Goal: Information Seeking & Learning: Learn about a topic

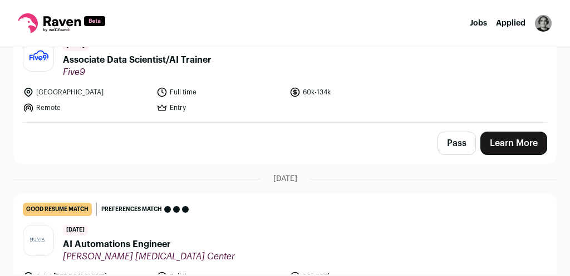
scroll to position [94, 0]
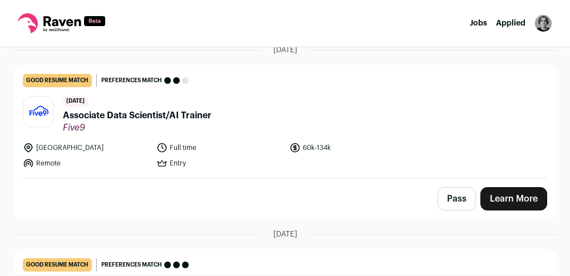
click at [123, 110] on span "Associate Data Scientist/AI Trainer" at bounding box center [137, 115] width 149 height 13
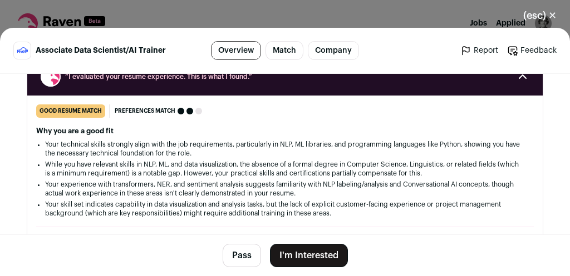
scroll to position [223, 0]
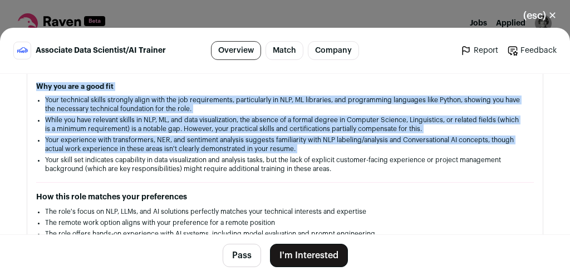
drag, startPoint x: 36, startPoint y: 90, endPoint x: 448, endPoint y: 164, distance: 418.8
click at [448, 161] on div "good resume match You meet the must-have requirements but are missing some nice…" at bounding box center [284, 259] width 515 height 399
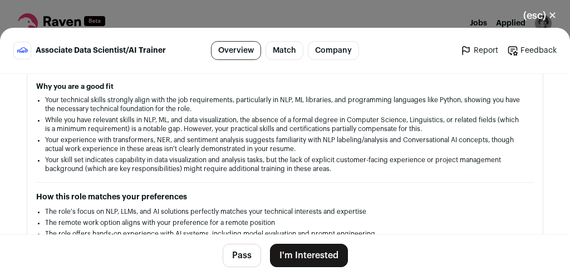
click at [443, 166] on li "Your skill set indicates capability in data visualization and analysis tasks, b…" at bounding box center [285, 165] width 480 height 18
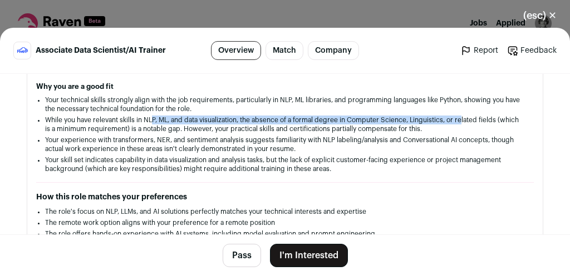
drag, startPoint x: 155, startPoint y: 122, endPoint x: 463, endPoint y: 115, distance: 308.8
click at [463, 116] on li "While you have relevant skills in NLP, ML, and data visualization, the absence …" at bounding box center [285, 125] width 480 height 18
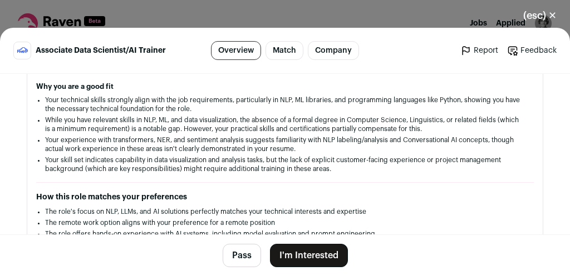
click at [453, 124] on li "While you have relevant skills in NLP, ML, and data visualization, the absence …" at bounding box center [285, 125] width 480 height 18
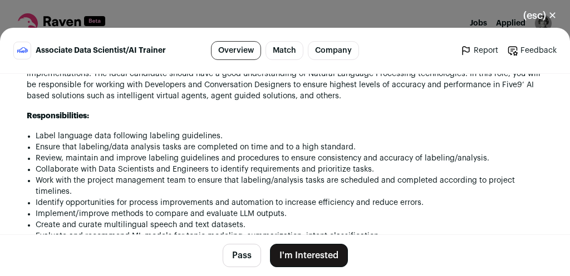
scroll to position [757, 0]
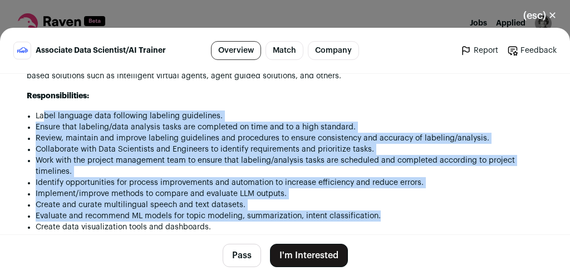
drag, startPoint x: 45, startPoint y: 108, endPoint x: 505, endPoint y: 209, distance: 470.4
click at [505, 209] on ul "Label language data following labeling guidelines. Ensure that labeling/data an…" at bounding box center [289, 172] width 507 height 122
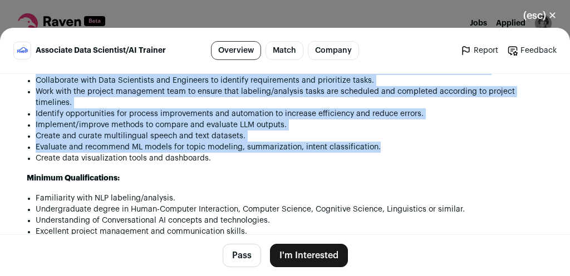
scroll to position [846, 0]
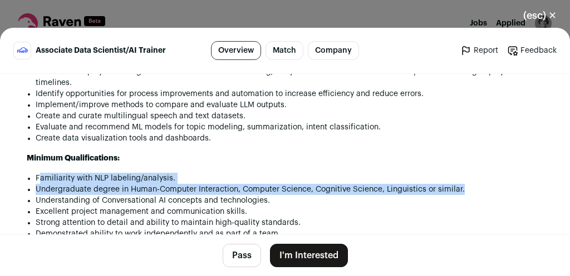
drag, startPoint x: 38, startPoint y: 169, endPoint x: 477, endPoint y: 186, distance: 439.2
click at [477, 186] on ul "Familiarity with NLP labeling/analysis. Undergraduate degree in Human-Computer …" at bounding box center [289, 212] width 507 height 78
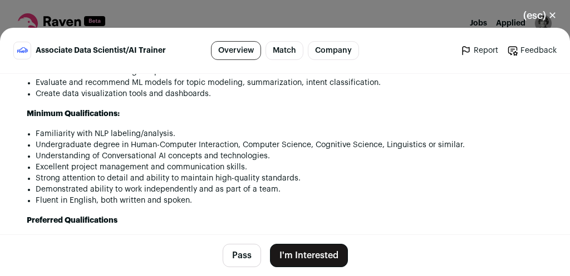
click at [281, 156] on li "Understanding of Conversational AI concepts and technologies." at bounding box center [289, 156] width 507 height 11
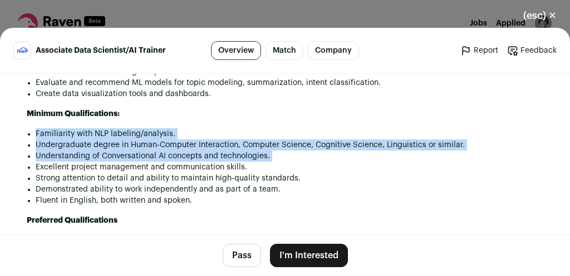
drag, startPoint x: 281, startPoint y: 156, endPoint x: 308, endPoint y: 112, distance: 51.7
click at [308, 112] on div "Join us in bringing joy to customer experience. Five9 is a leading provider of …" at bounding box center [285, 281] width 516 height 880
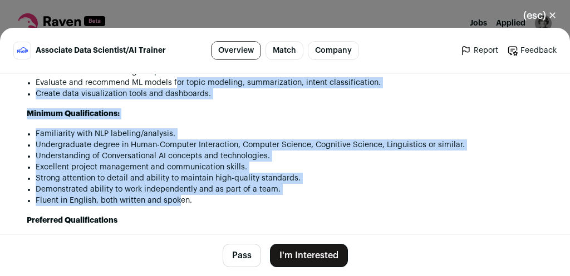
drag, startPoint x: 179, startPoint y: 196, endPoint x: 174, endPoint y: 82, distance: 113.6
click at [174, 82] on div "Join us in bringing joy to customer experience. Five9 is a leading provider of …" at bounding box center [285, 281] width 516 height 880
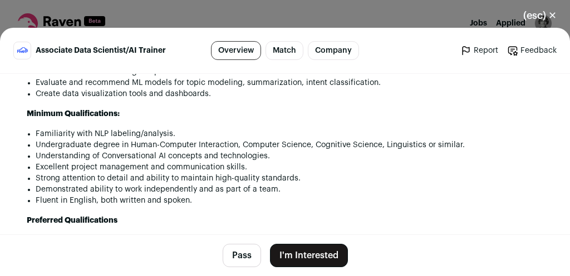
click at [224, 201] on li "Fluent in English, both written and spoken." at bounding box center [289, 200] width 507 height 11
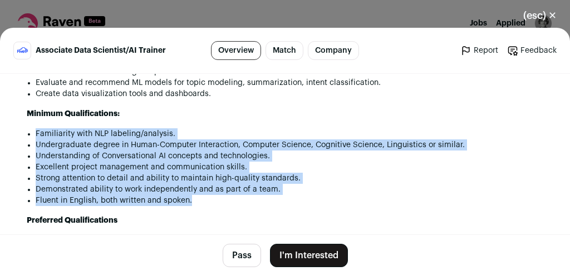
drag, startPoint x: 197, startPoint y: 201, endPoint x: 363, endPoint y: 122, distance: 183.9
click at [363, 122] on div "Join us in bringing joy to customer experience. Five9 is a leading provider of …" at bounding box center [285, 281] width 516 height 880
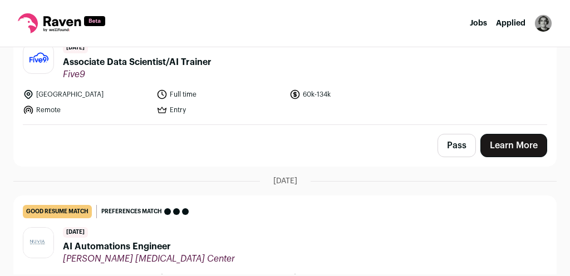
scroll to position [94, 0]
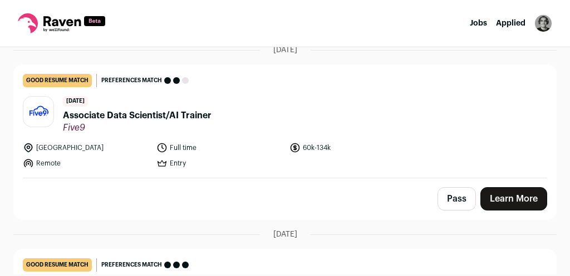
click at [180, 113] on span "Associate Data Scientist/AI Trainer" at bounding box center [137, 115] width 149 height 13
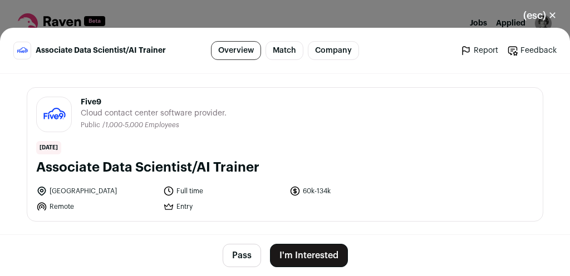
drag, startPoint x: 76, startPoint y: 162, endPoint x: 379, endPoint y: 159, distance: 302.7
click at [379, 159] on h1 "Associate Data Scientist/AI Trainer" at bounding box center [284, 168] width 497 height 18
click at [243, 254] on button "Pass" at bounding box center [242, 255] width 38 height 23
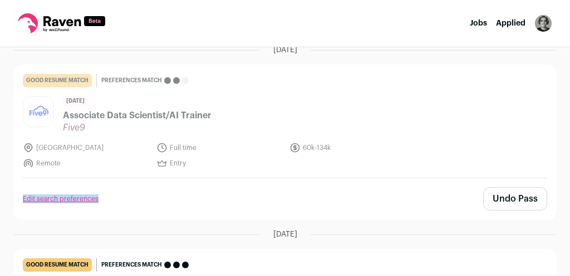
drag, startPoint x: 14, startPoint y: 197, endPoint x: 218, endPoint y: 198, distance: 203.1
click at [217, 198] on div "Edit search preferences Undo Pass" at bounding box center [285, 199] width 542 height 41
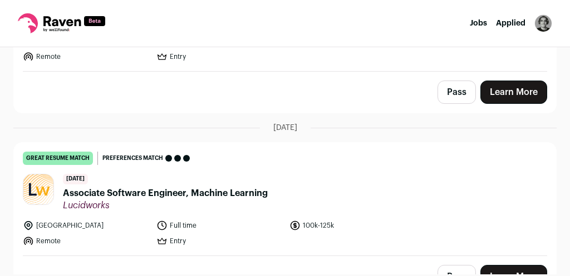
scroll to position [406, 0]
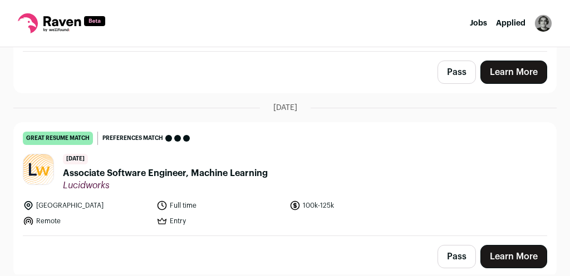
click at [189, 170] on span "Associate Software Engineer, Machine Learning" at bounding box center [165, 173] width 205 height 13
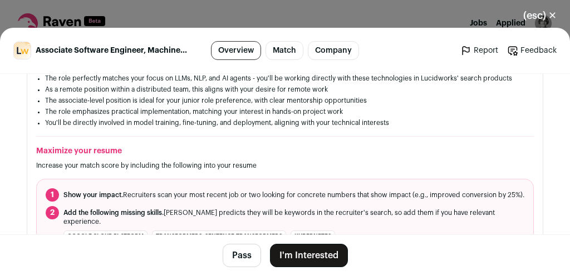
scroll to position [445, 0]
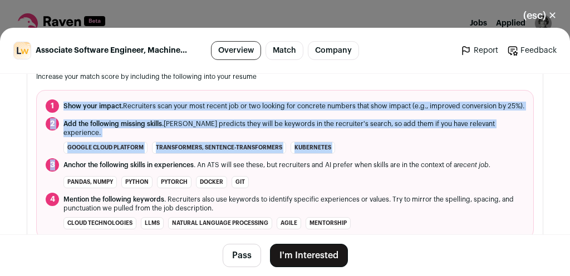
drag, startPoint x: 78, startPoint y: 101, endPoint x: 307, endPoint y: 155, distance: 234.9
click at [306, 155] on ol "1 Show your impact. Recruiters scan your most recent job or two looking for con…" at bounding box center [284, 164] width 497 height 149
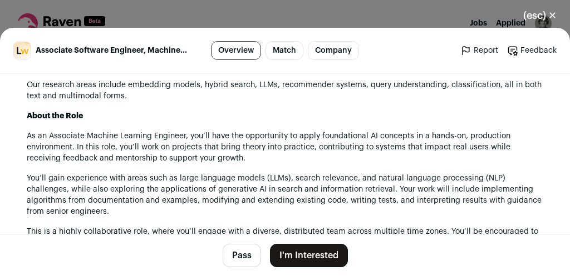
scroll to position [1024, 0]
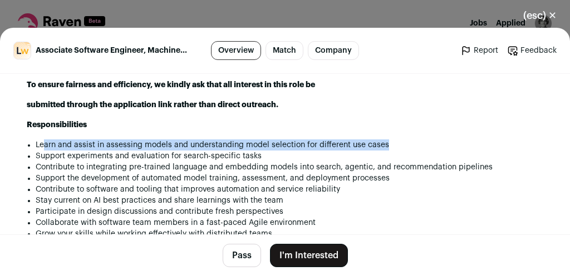
drag, startPoint x: 96, startPoint y: 140, endPoint x: 399, endPoint y: 136, distance: 303.2
click at [399, 140] on li "Learn and assist in assessing models and understanding model selection for diff…" at bounding box center [289, 145] width 507 height 11
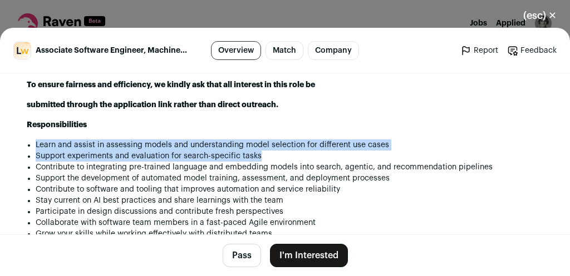
drag, startPoint x: 374, startPoint y: 155, endPoint x: 389, endPoint y: 125, distance: 33.3
click at [389, 125] on div "Lucidworks is leading digital transformation for some of the world's biggest re…" at bounding box center [285, 274] width 516 height 1128
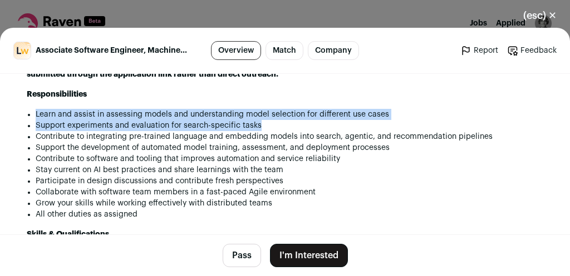
scroll to position [1068, 0]
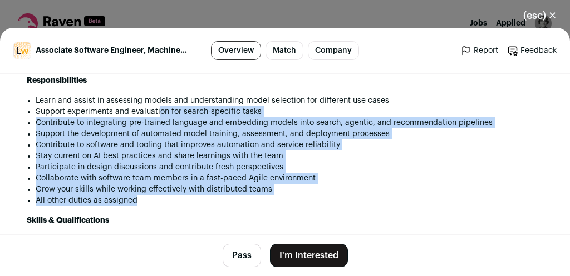
drag, startPoint x: 163, startPoint y: 199, endPoint x: 157, endPoint y: 112, distance: 87.0
click at [157, 112] on ul "Learn and assist in assessing models and understanding model selection for diff…" at bounding box center [289, 150] width 507 height 111
click at [150, 199] on li "All other duties as assigned" at bounding box center [289, 200] width 507 height 11
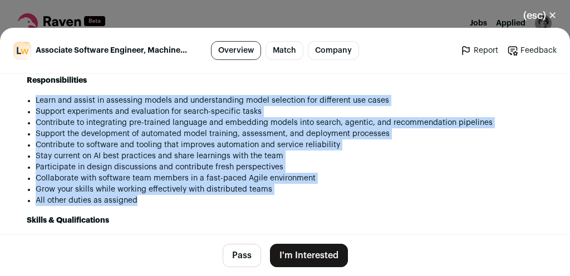
drag, startPoint x: 150, startPoint y: 199, endPoint x: 192, endPoint y: 82, distance: 124.4
click at [192, 82] on div "Lucidworks is leading digital transformation for some of the world's biggest re…" at bounding box center [285, 230] width 516 height 1128
click at [177, 210] on div "Lucidworks is leading digital transformation for some of the world's biggest re…" at bounding box center [285, 230] width 516 height 1128
drag, startPoint x: 159, startPoint y: 204, endPoint x: 8, endPoint y: 90, distance: 189.4
click at [8, 90] on div "Lucidworks [DOMAIN_NAME] Public / Private Private Valuation $370M Company size …" at bounding box center [285, 63] width 570 height 2115
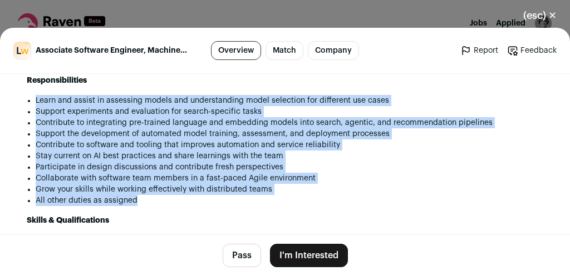
click at [216, 195] on li "All other duties as assigned" at bounding box center [289, 200] width 507 height 11
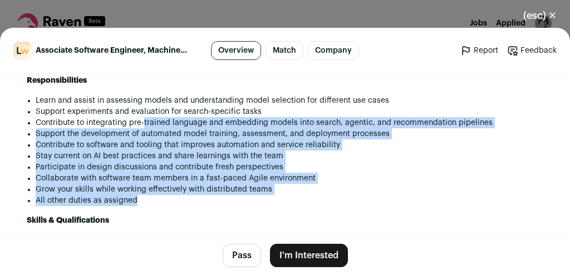
drag, startPoint x: 216, startPoint y: 194, endPoint x: 165, endPoint y: 117, distance: 91.8
click at [165, 117] on ul "Learn and assist in assessing models and understanding model selection for diff…" at bounding box center [289, 150] width 507 height 111
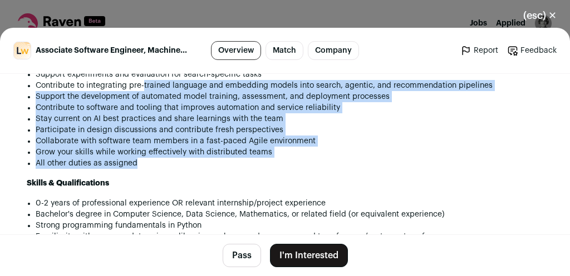
scroll to position [1157, 0]
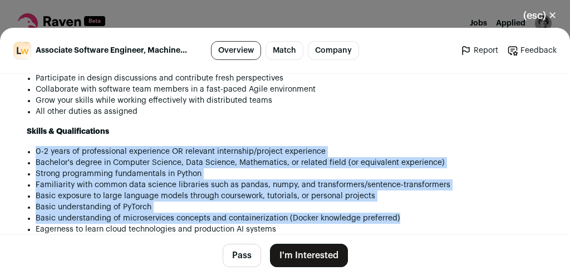
drag, startPoint x: 33, startPoint y: 146, endPoint x: 439, endPoint y: 211, distance: 411.8
click at [439, 211] on div "Lucidworks is leading digital transformation for some of the world's biggest re…" at bounding box center [285, 141] width 516 height 1128
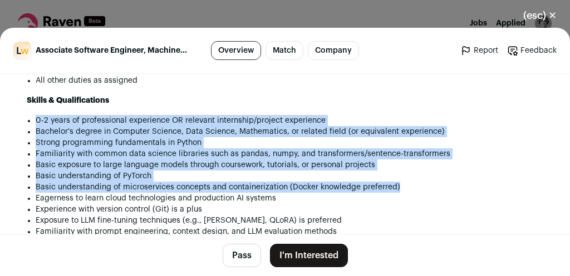
scroll to position [1202, 0]
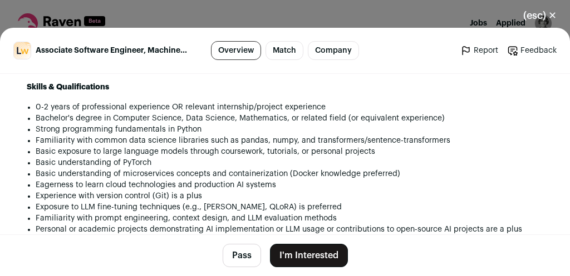
click at [394, 196] on li "Experience with version control (Git) is a plus" at bounding box center [289, 196] width 507 height 11
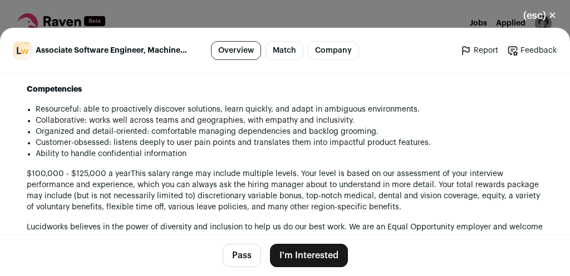
scroll to position [1558, 0]
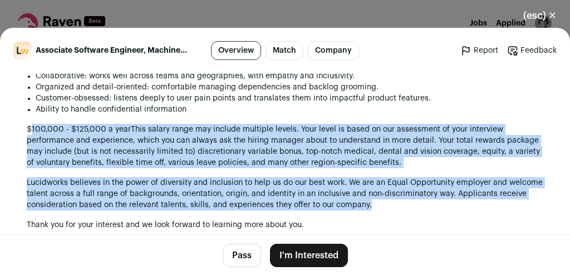
drag, startPoint x: 32, startPoint y: 120, endPoint x: 447, endPoint y: 206, distance: 423.8
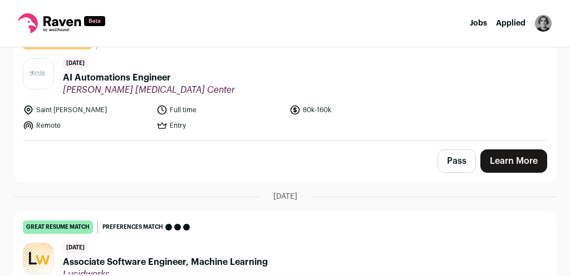
scroll to position [228, 0]
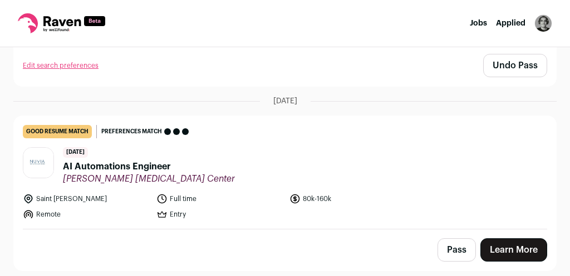
click at [511, 251] on link "Learn More" at bounding box center [513, 250] width 67 height 23
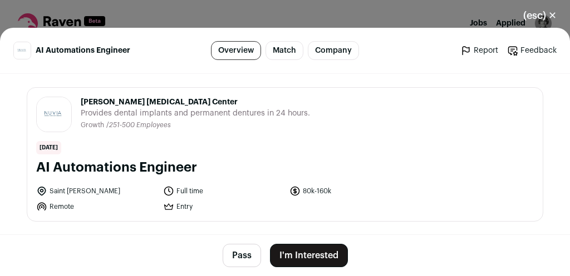
click at [340, 48] on link "Company" at bounding box center [333, 50] width 51 height 19
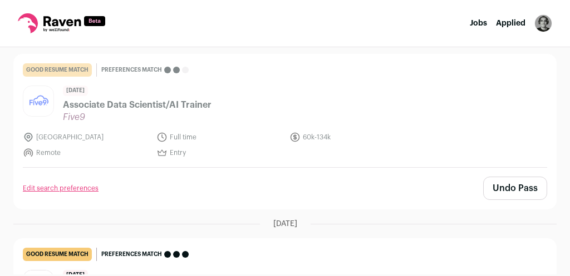
scroll to position [0, 0]
